Goal: Check status

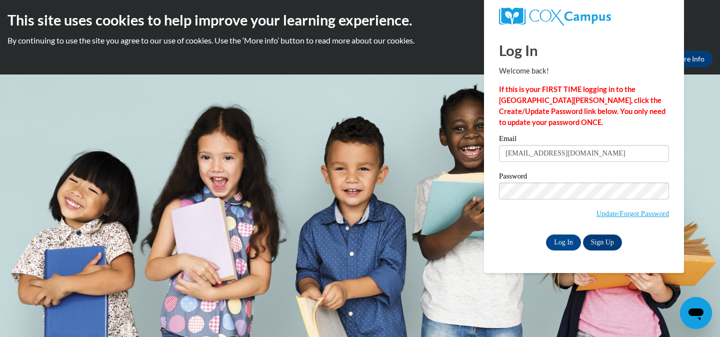
type input "cchiappetta@miltonps.org"
click at [546, 235] on input "Log In" at bounding box center [563, 243] width 35 height 16
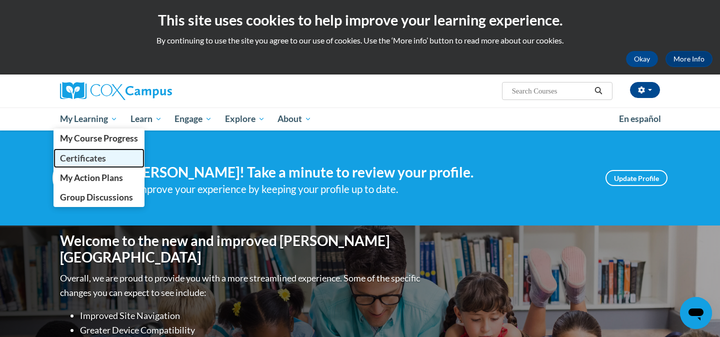
click at [78, 159] on span "Certificates" at bounding box center [83, 158] width 46 height 11
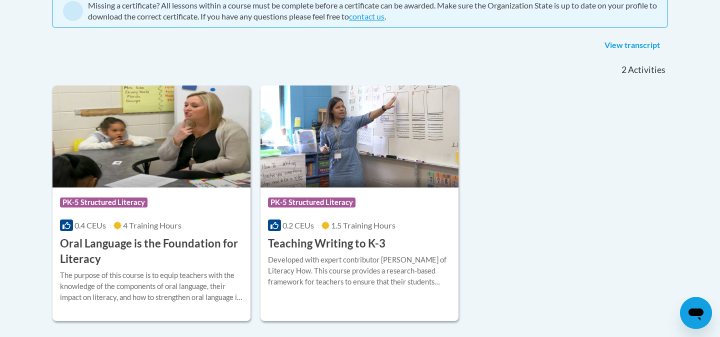
scroll to position [231, 0]
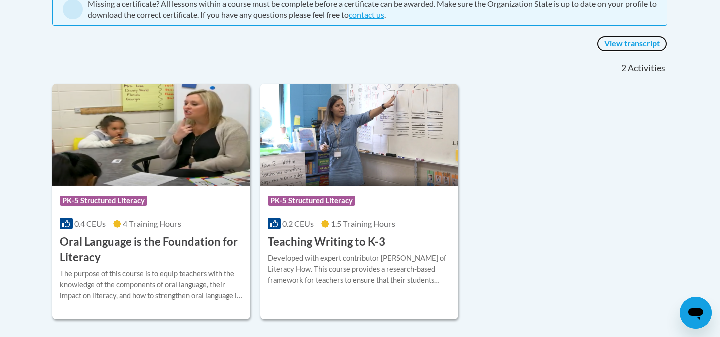
click at [614, 44] on link "View transcript" at bounding box center [632, 44] width 71 height 16
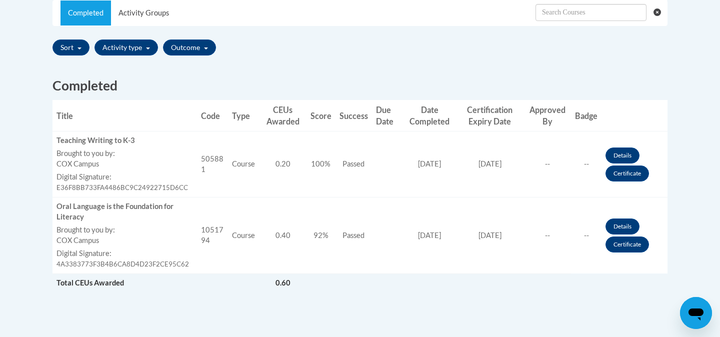
scroll to position [332, 0]
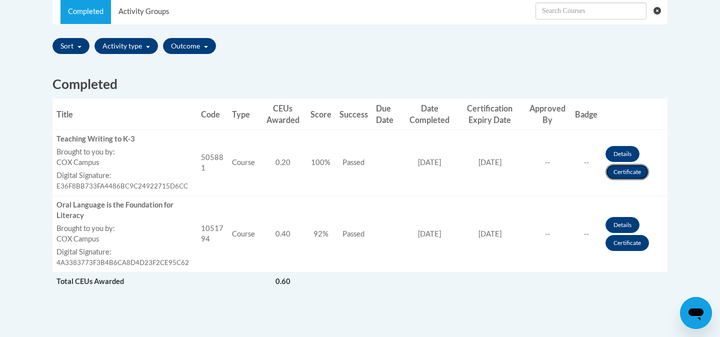
click at [617, 172] on link "Certificate" at bounding box center [628, 172] width 44 height 16
